Goal: Information Seeking & Learning: Learn about a topic

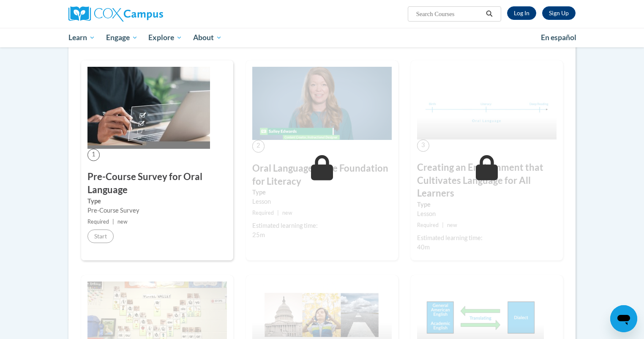
scroll to position [134, 0]
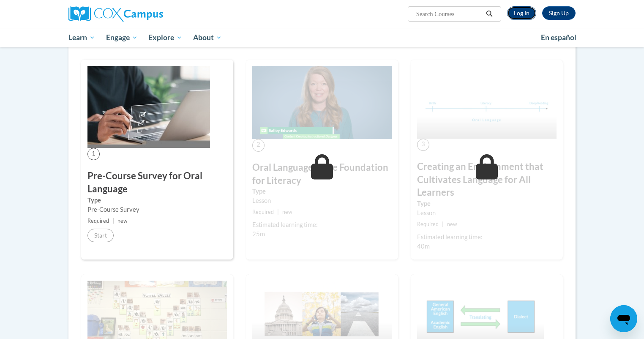
click at [516, 15] on link "Log In" at bounding box center [521, 13] width 29 height 14
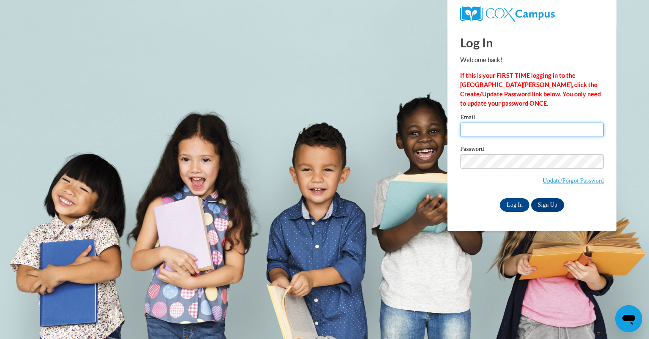
click at [498, 132] on input "Email" at bounding box center [532, 130] width 144 height 14
type input "[EMAIL_ADDRESS][DOMAIN_NAME]"
click at [522, 207] on input "Log In" at bounding box center [515, 205] width 30 height 14
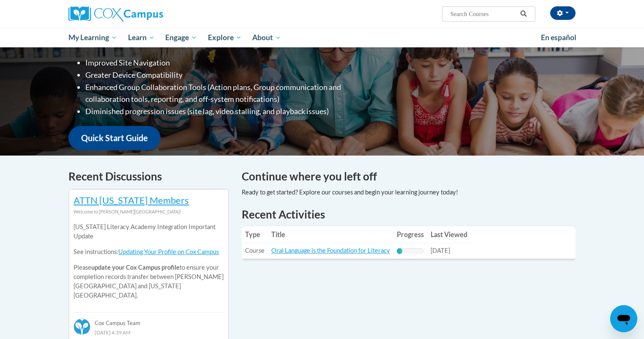
scroll to position [142, 0]
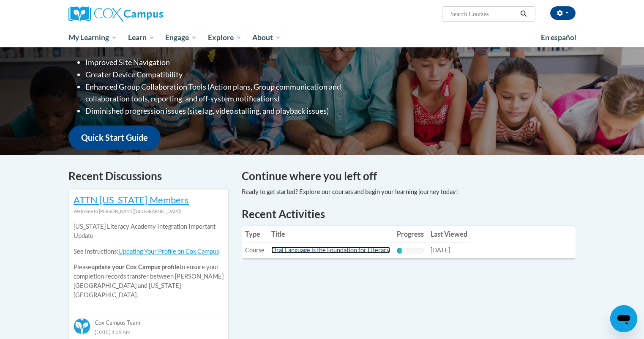
click at [309, 249] on link "Oral Language is the Foundation for Literacy" at bounding box center [330, 249] width 119 height 7
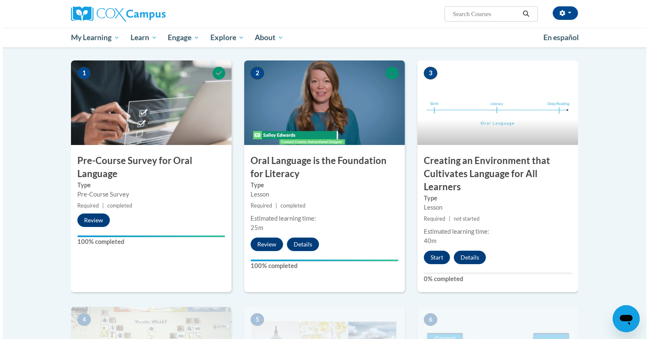
scroll to position [161, 0]
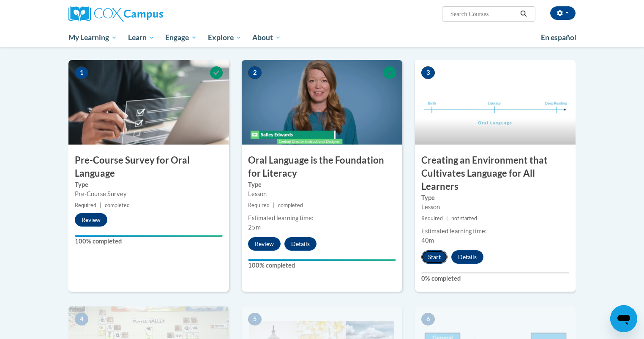
click at [442, 256] on button "Start" at bounding box center [434, 257] width 26 height 14
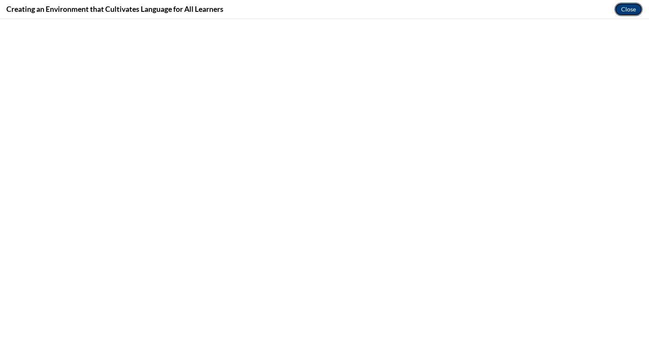
click at [629, 10] on button "Close" at bounding box center [629, 10] width 28 height 14
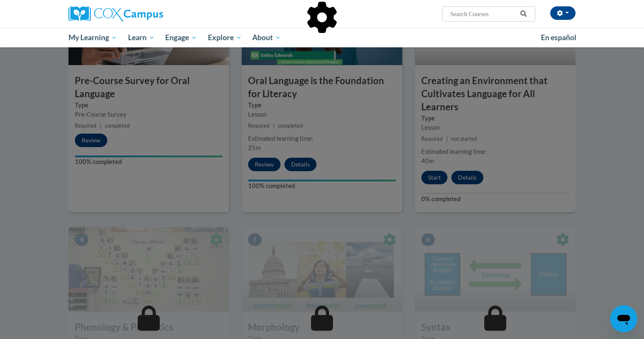
scroll to position [238, 0]
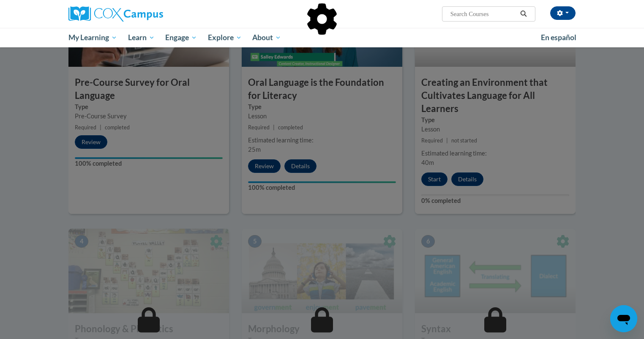
click at [438, 180] on div at bounding box center [322, 169] width 644 height 339
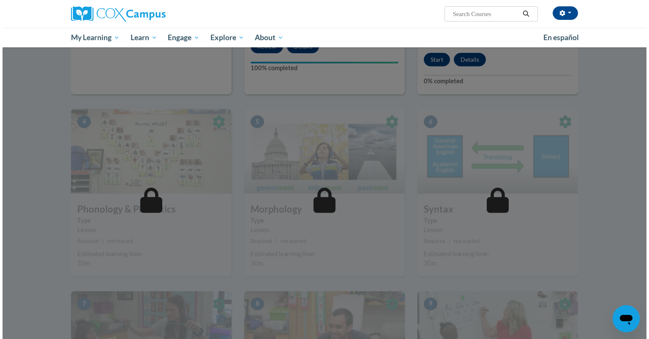
scroll to position [183, 0]
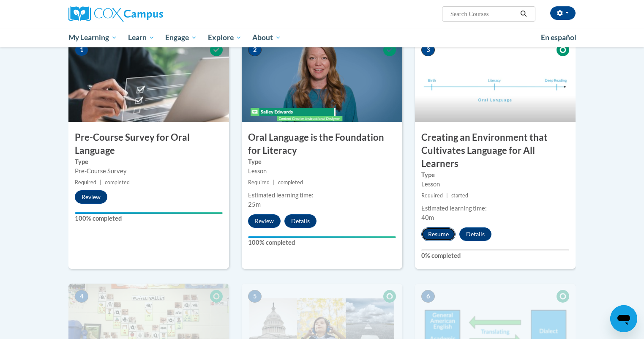
click at [428, 239] on button "Resume" at bounding box center [438, 234] width 34 height 14
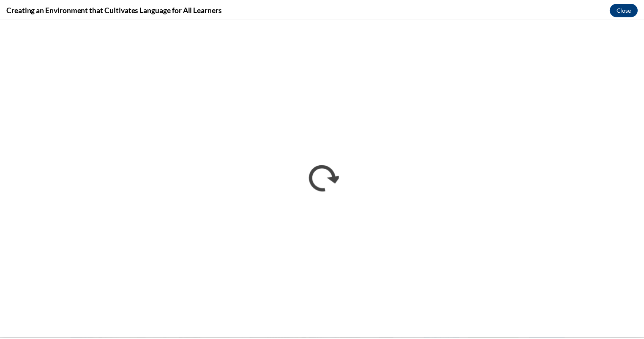
scroll to position [0, 0]
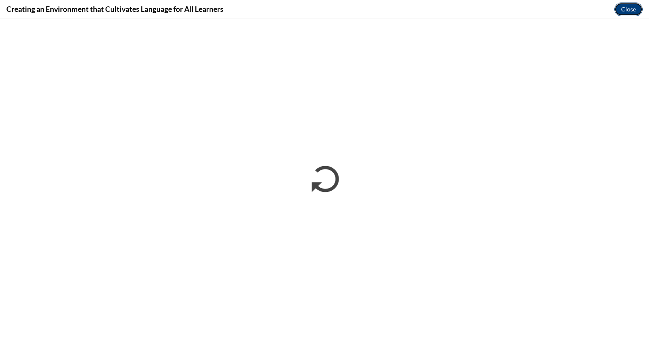
click at [633, 7] on button "Close" at bounding box center [629, 10] width 28 height 14
